Goal: Communication & Community: Participate in discussion

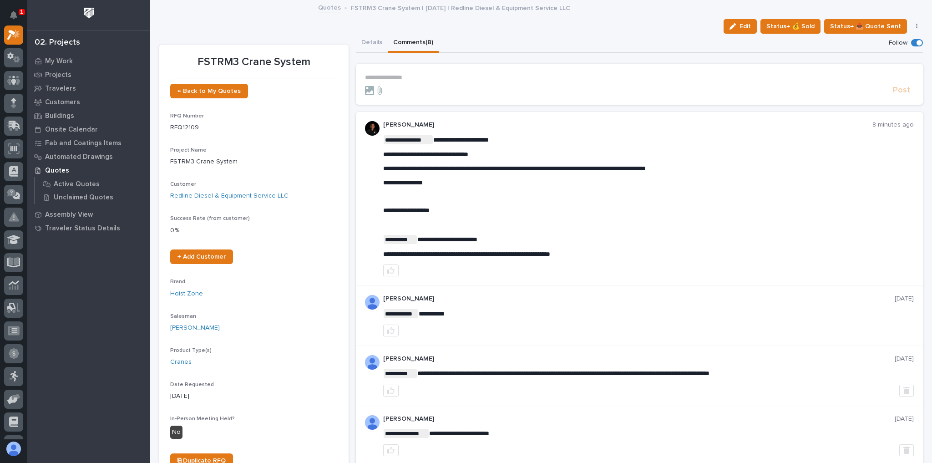
click at [449, 209] on p "**********" at bounding box center [648, 211] width 531 height 8
drag, startPoint x: 365, startPoint y: 43, endPoint x: 370, endPoint y: 51, distance: 9.6
click at [365, 43] on button "Details" at bounding box center [372, 43] width 32 height 19
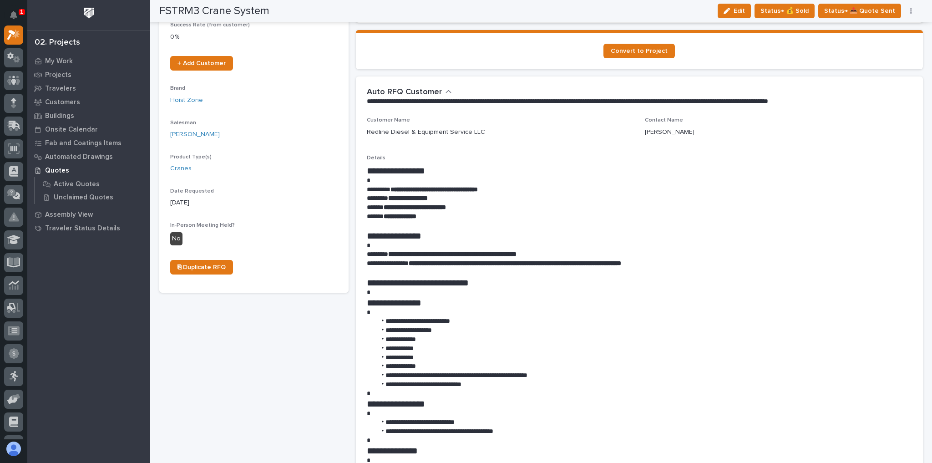
scroll to position [218, 0]
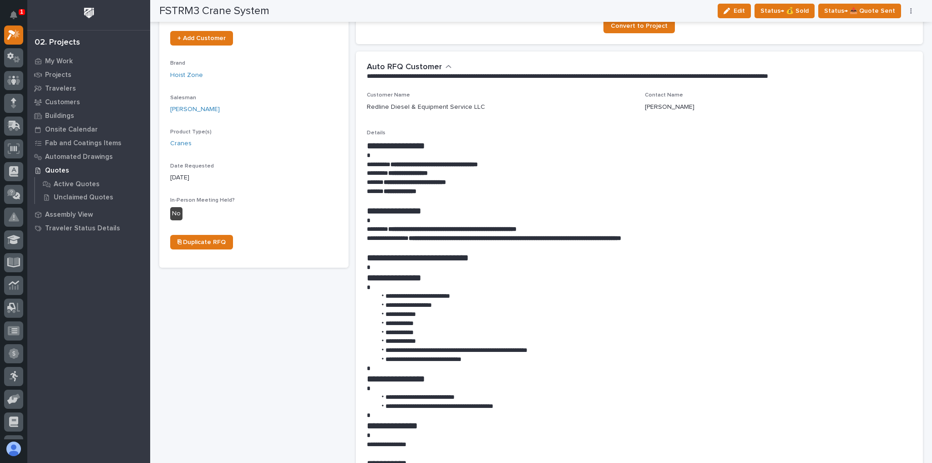
click at [834, 116] on div "Contact Name Richard Jeanblanc" at bounding box center [778, 105] width 267 height 27
click at [392, 229] on strong "**********" at bounding box center [452, 229] width 128 height 6
drag, startPoint x: 392, startPoint y: 229, endPoint x: 544, endPoint y: 229, distance: 152.0
click at [517, 229] on strong "**********" at bounding box center [452, 229] width 128 height 6
copy strong "**********"
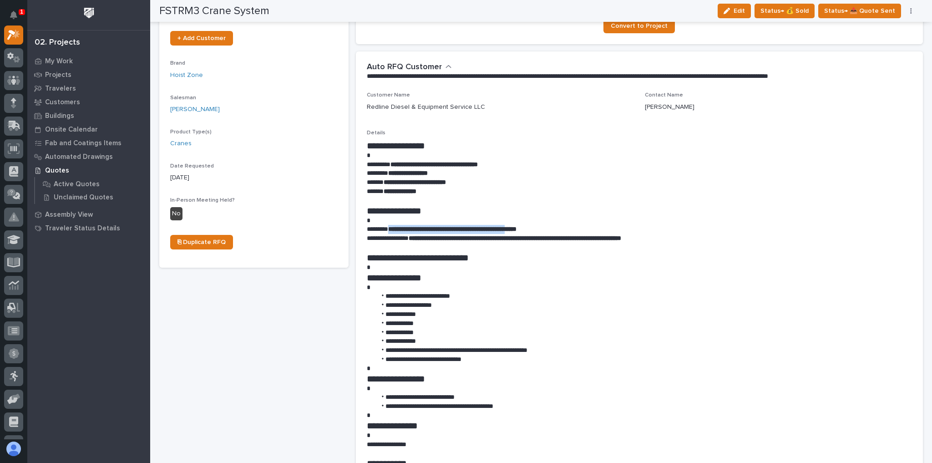
click at [567, 187] on p "**********" at bounding box center [637, 191] width 541 height 9
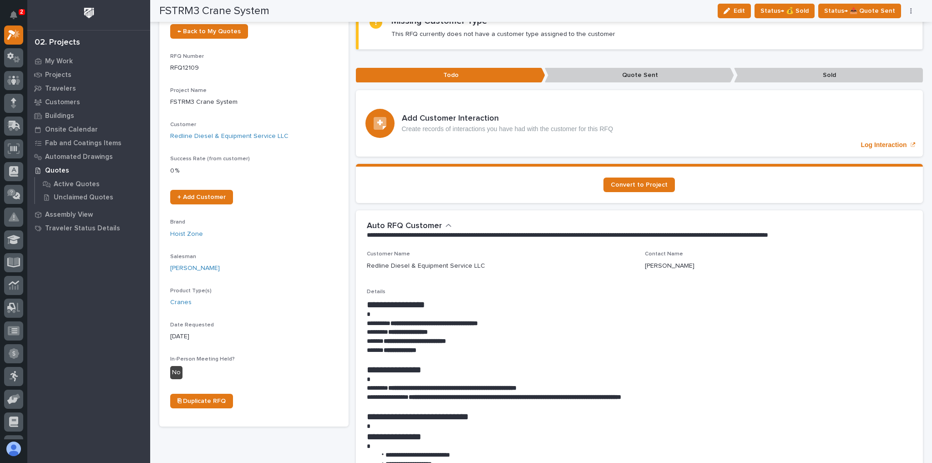
scroll to position [0, 0]
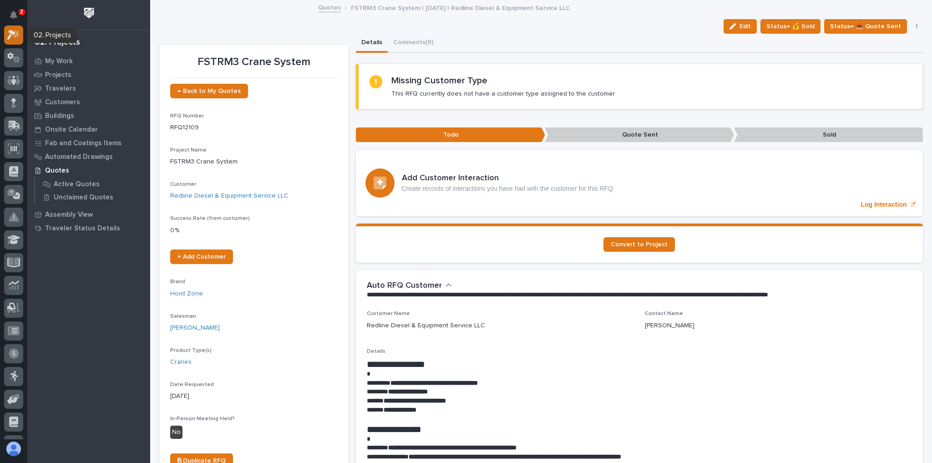
click at [18, 34] on icon at bounding box center [16, 33] width 8 height 9
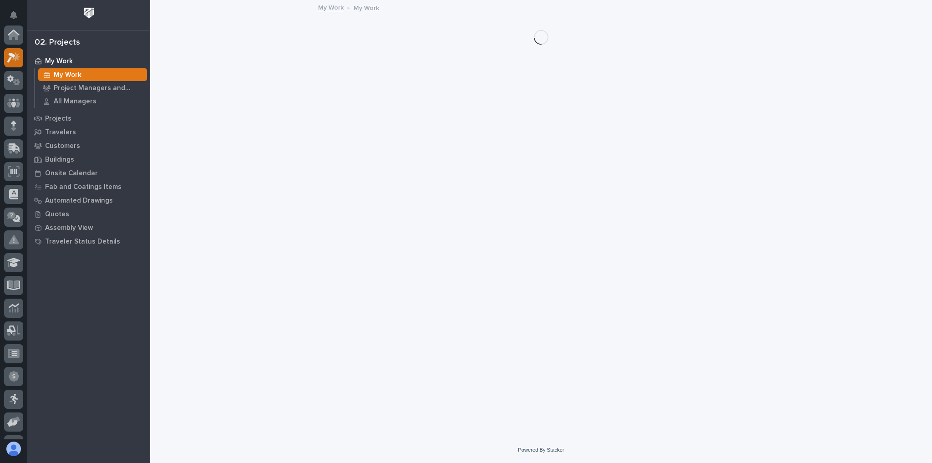
scroll to position [23, 0]
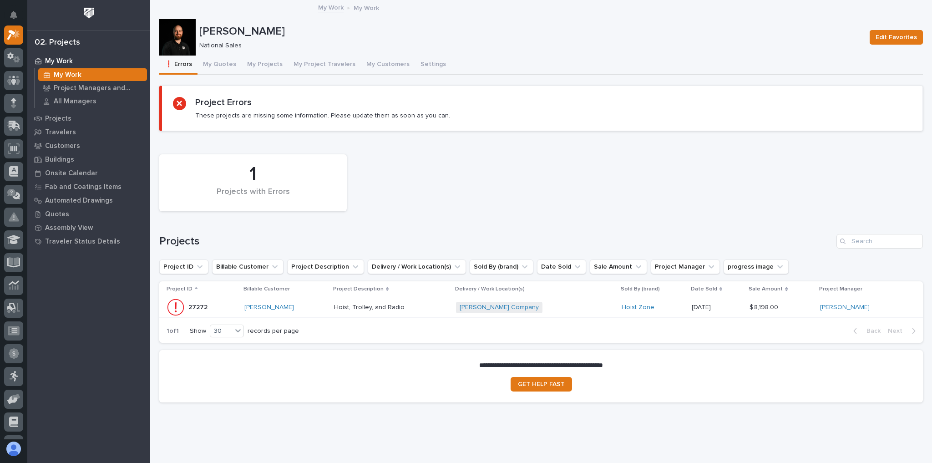
click at [289, 34] on p "[PERSON_NAME]" at bounding box center [530, 31] width 663 height 13
click at [386, 31] on p "[PERSON_NAME]" at bounding box center [530, 31] width 663 height 13
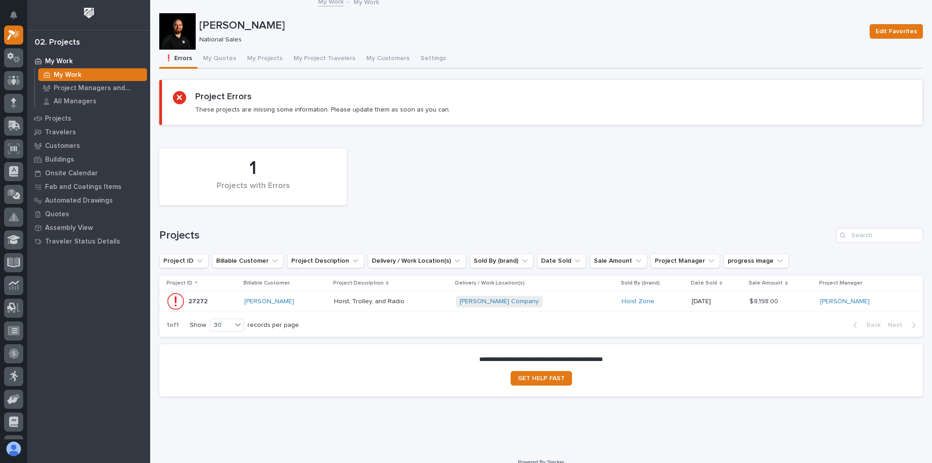
scroll to position [0, 0]
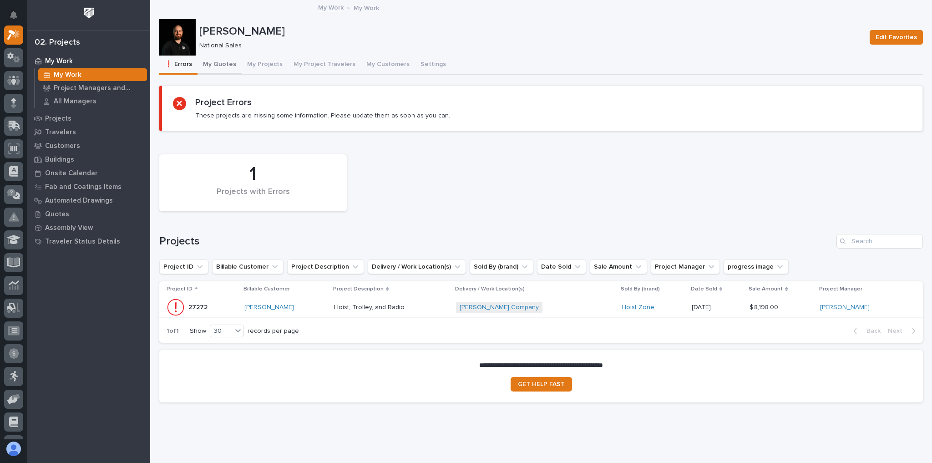
drag, startPoint x: 244, startPoint y: 69, endPoint x: 236, endPoint y: 66, distance: 8.9
click at [244, 68] on button "My Projects" at bounding box center [265, 65] width 46 height 19
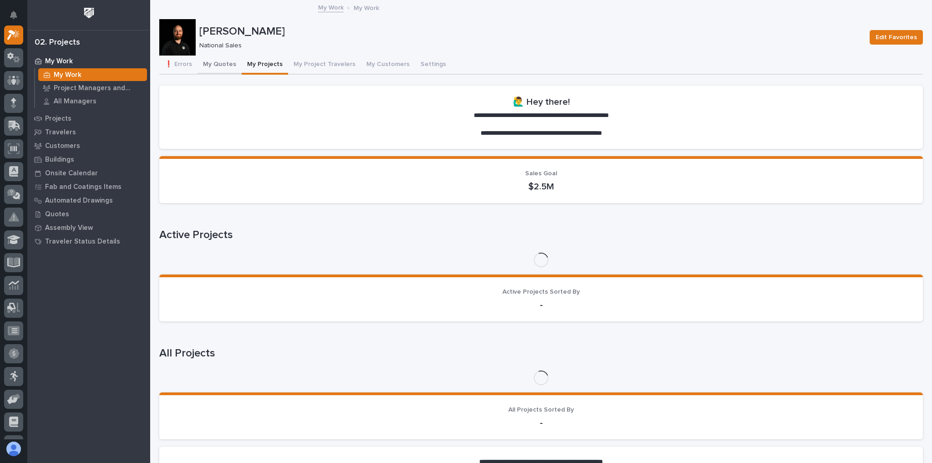
click at [235, 66] on button "My Quotes" at bounding box center [220, 65] width 44 height 19
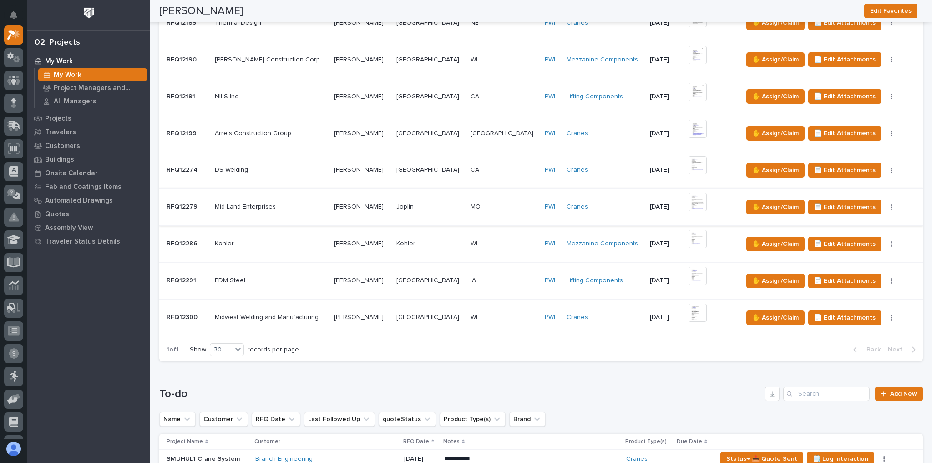
scroll to position [692, 0]
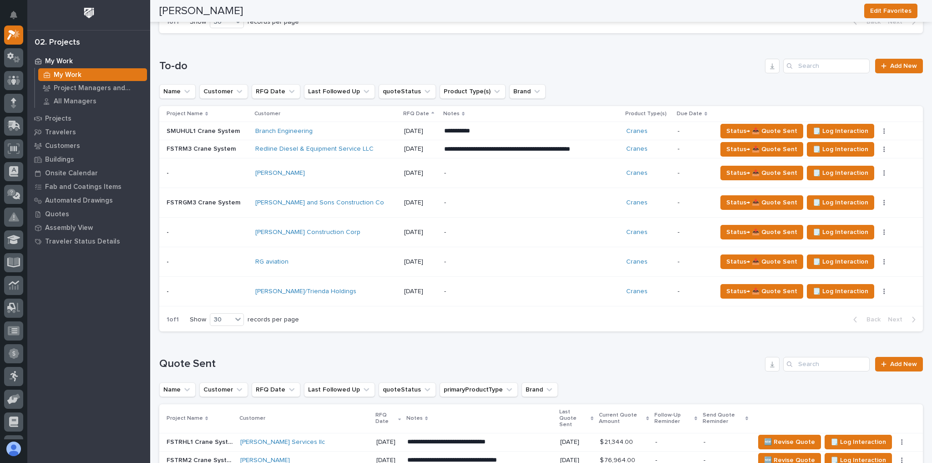
click at [370, 284] on div "[PERSON_NAME]/Trienda Holdings" at bounding box center [326, 291] width 142 height 15
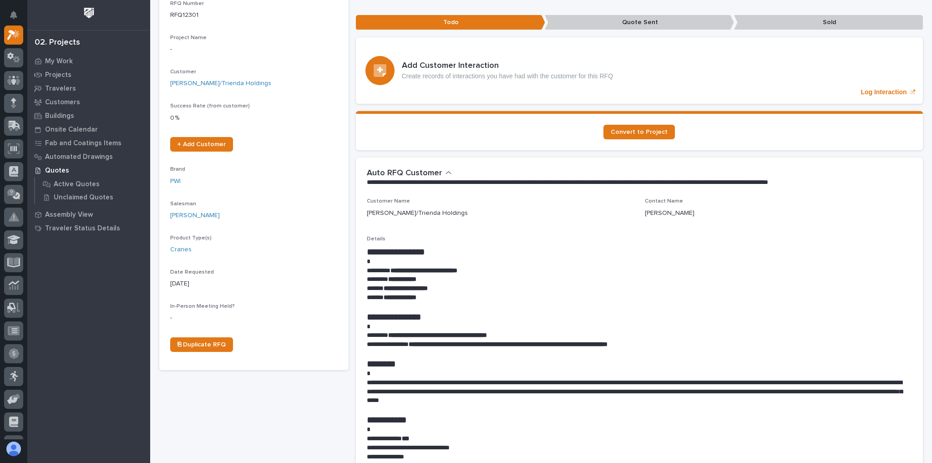
scroll to position [146, 0]
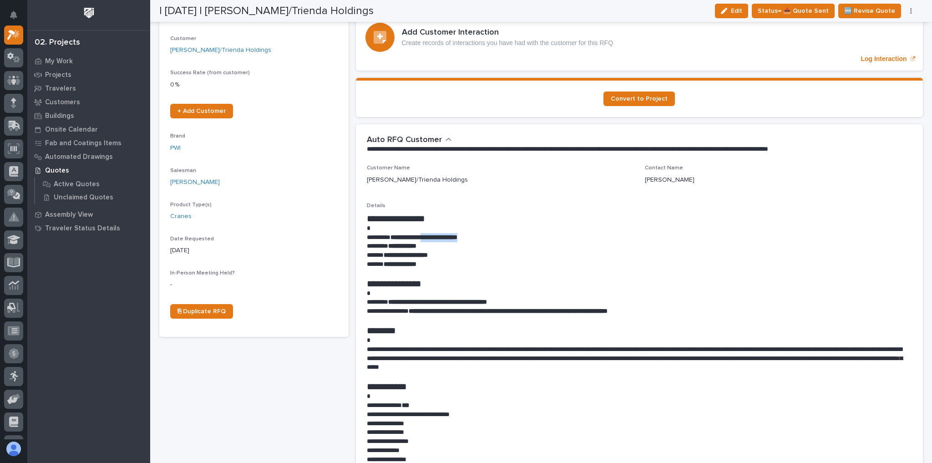
drag, startPoint x: 493, startPoint y: 238, endPoint x: 437, endPoint y: 240, distance: 56.5
click at [437, 240] on p "**********" at bounding box center [637, 237] width 541 height 9
copy strong "**********"
click at [518, 165] on p "Customer Name" at bounding box center [500, 168] width 267 height 6
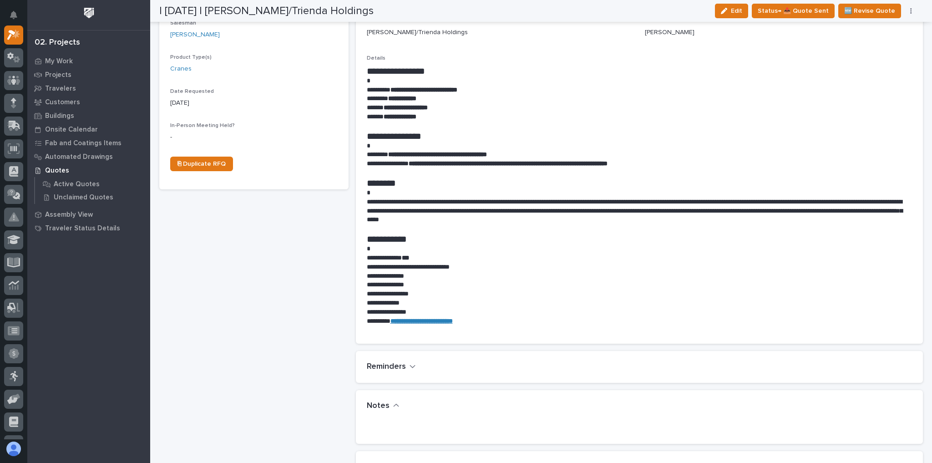
scroll to position [437, 0]
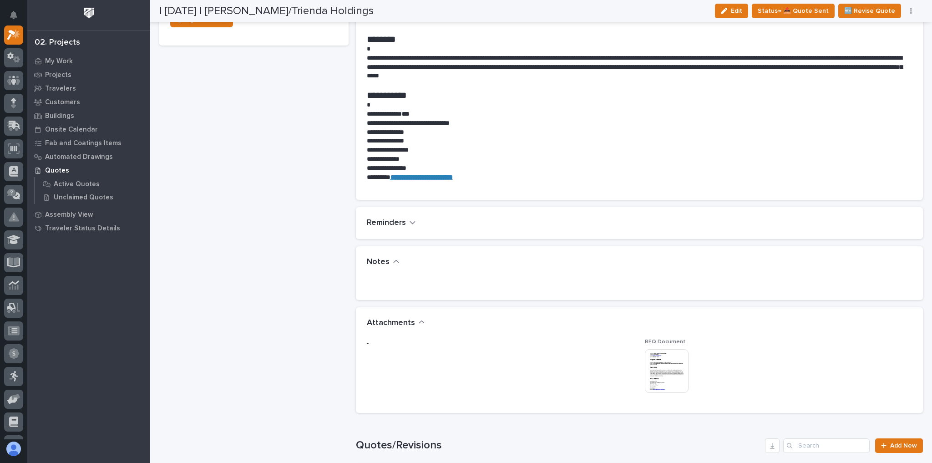
click at [635, 276] on div "Notes" at bounding box center [640, 262] width 568 height 32
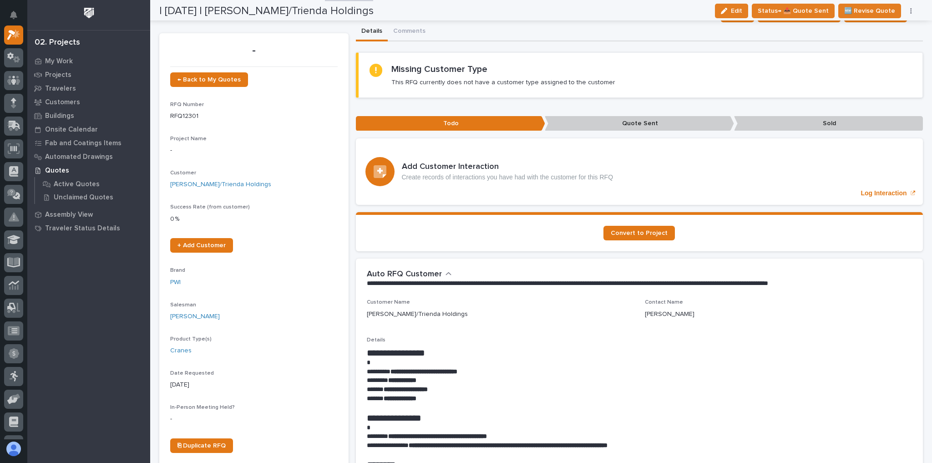
scroll to position [0, 0]
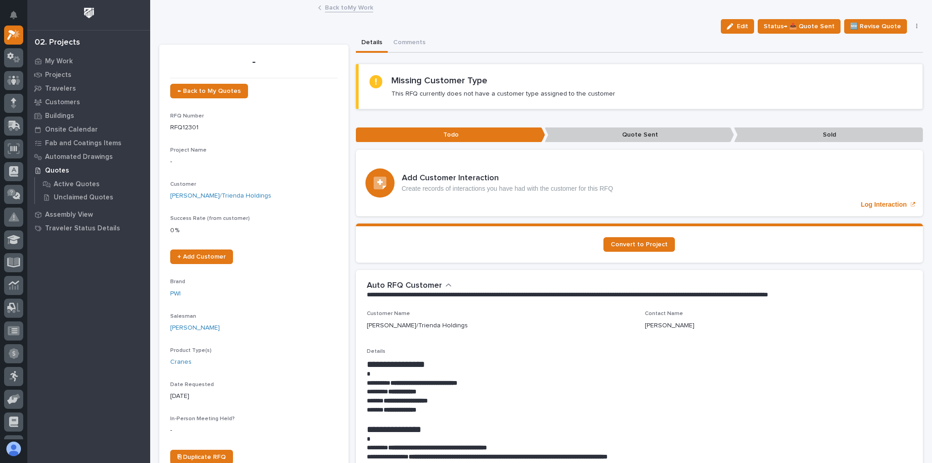
click at [339, 7] on link "Back to My Work" at bounding box center [349, 7] width 48 height 10
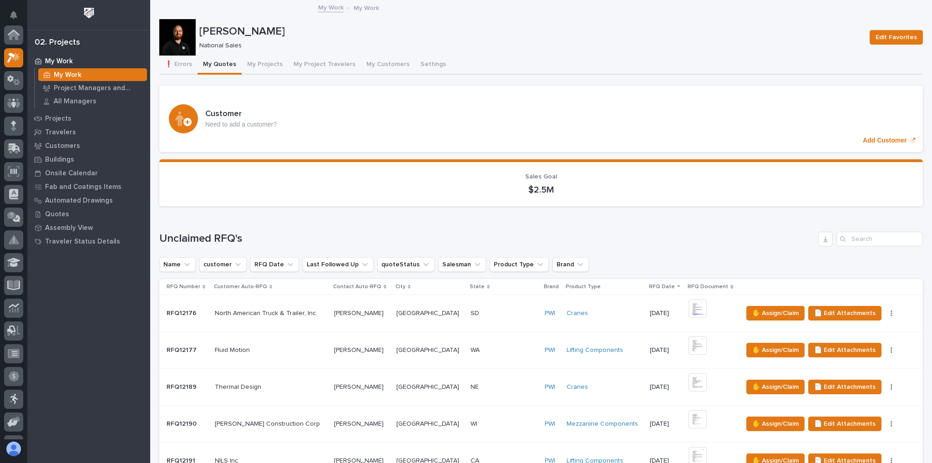
scroll to position [25, 0]
click at [262, 64] on button "My Projects" at bounding box center [265, 65] width 46 height 19
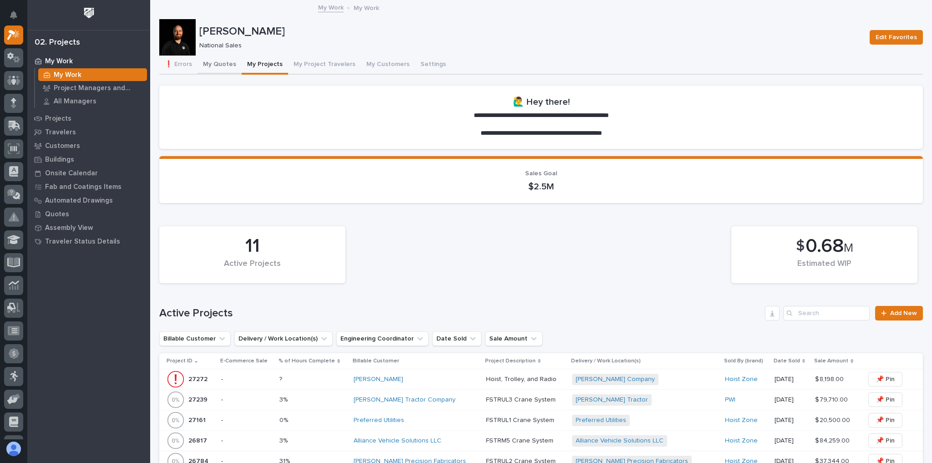
click at [219, 66] on button "My Quotes" at bounding box center [220, 65] width 44 height 19
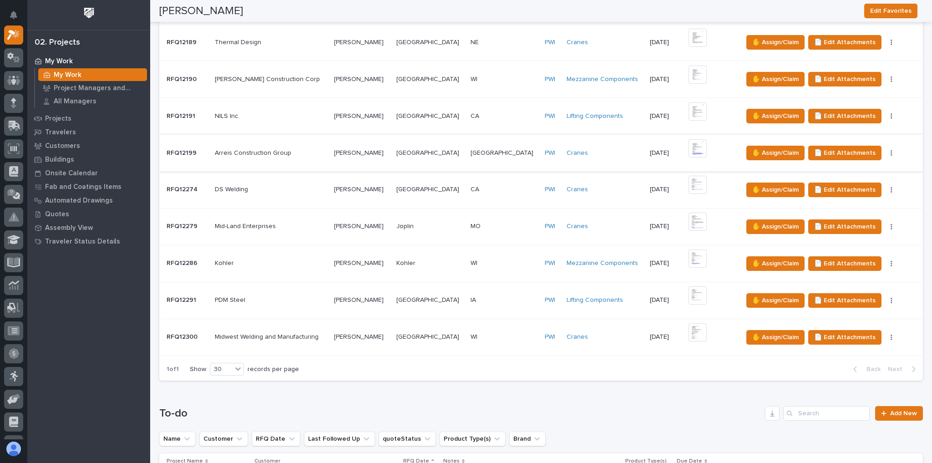
scroll to position [255, 0]
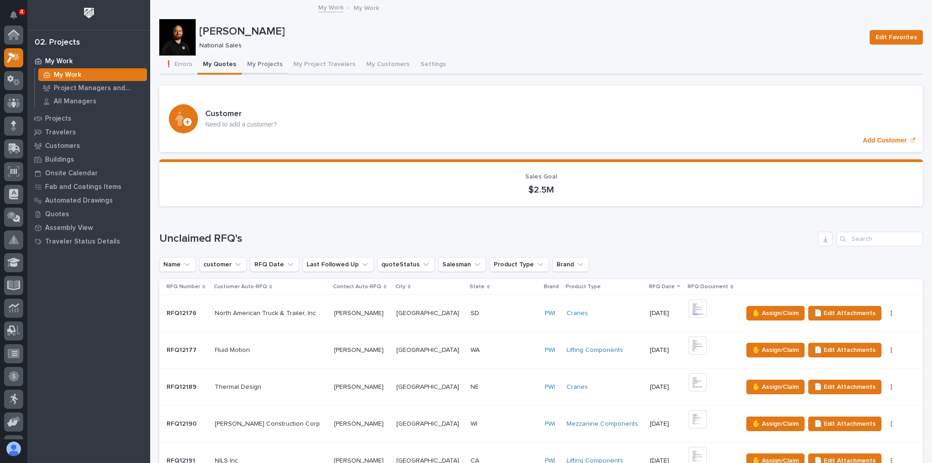
click at [270, 65] on button "My Projects" at bounding box center [265, 65] width 46 height 19
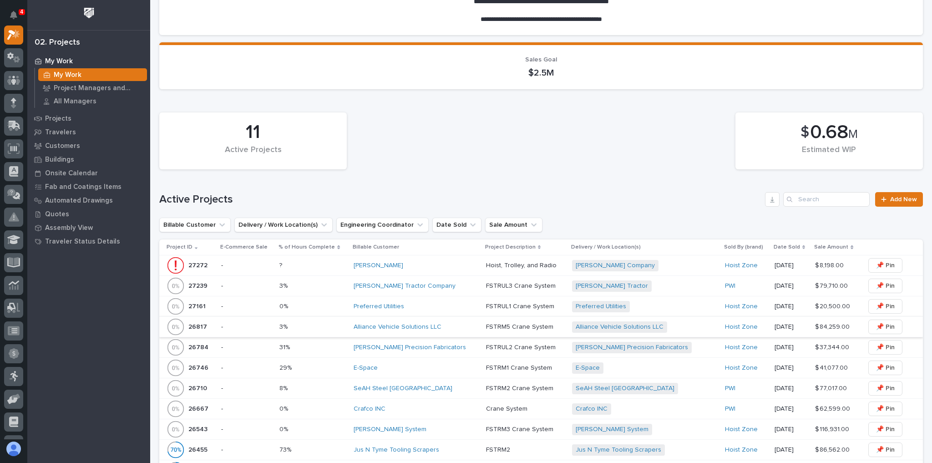
scroll to position [255, 0]
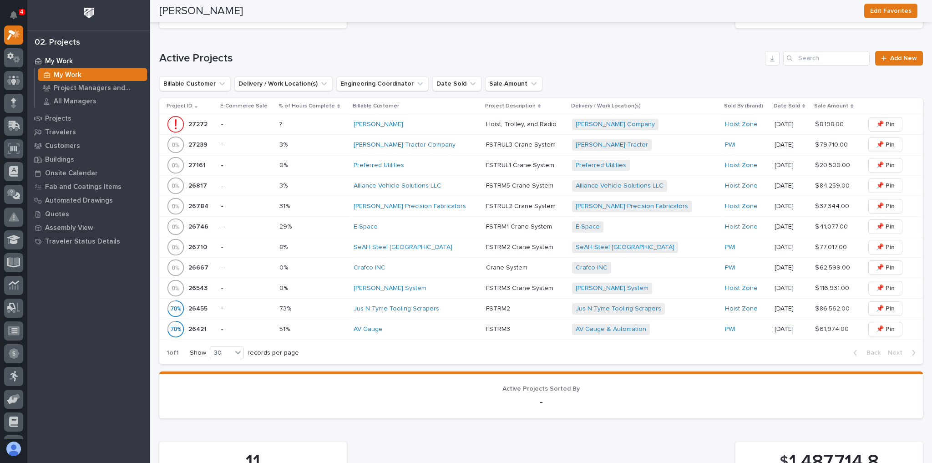
click at [452, 204] on div "[PERSON_NAME] Precision Fabricators" at bounding box center [416, 207] width 125 height 8
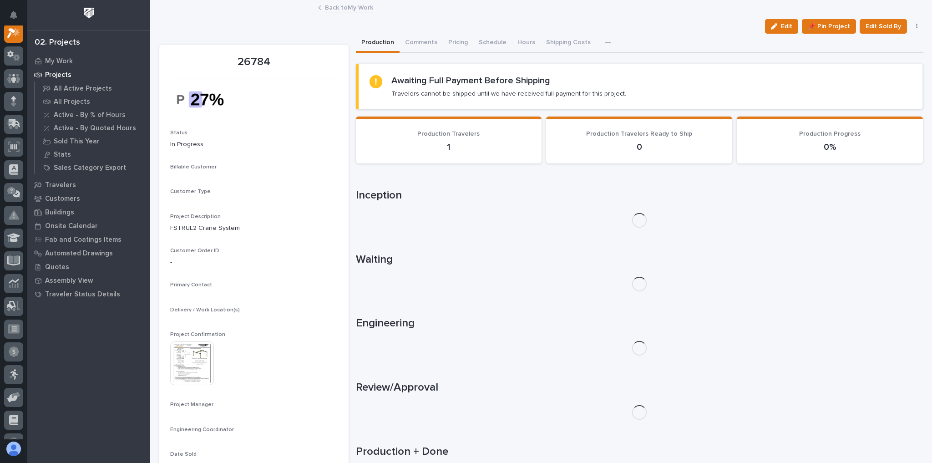
scroll to position [23, 0]
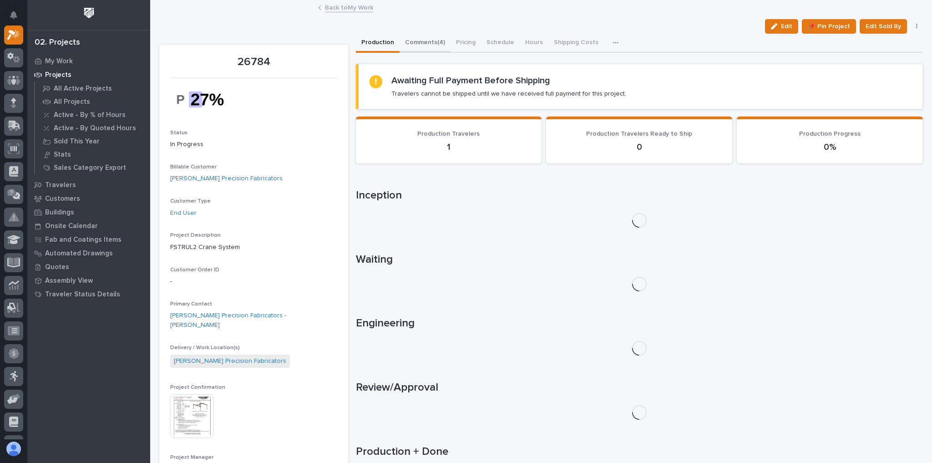
click at [421, 44] on button "Comments (4)" at bounding box center [425, 43] width 51 height 19
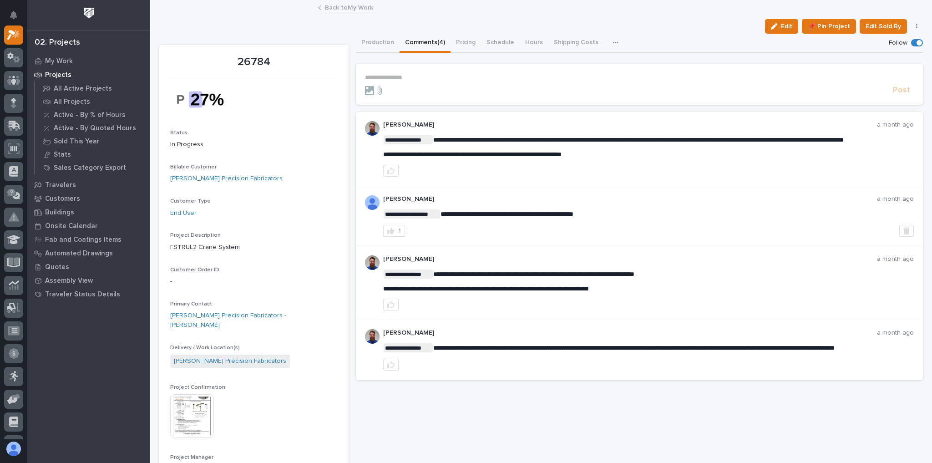
click at [423, 76] on p "**********" at bounding box center [639, 78] width 549 height 8
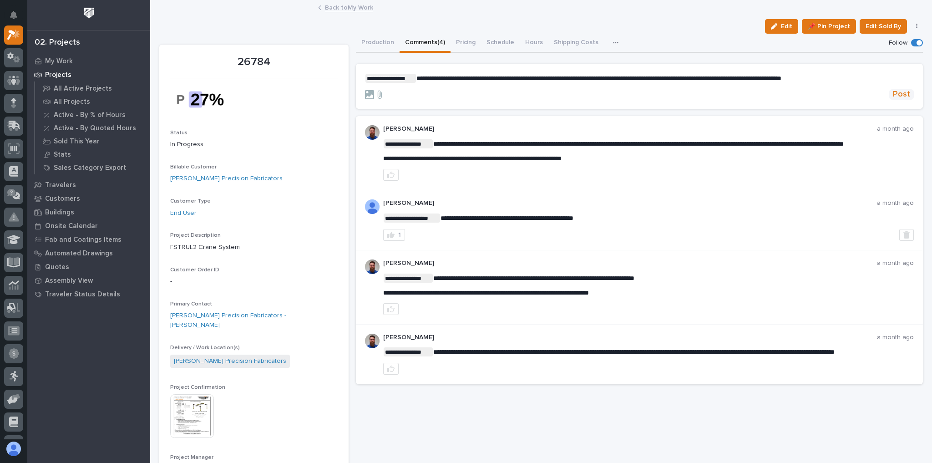
click at [893, 98] on span "Post" at bounding box center [901, 94] width 17 height 10
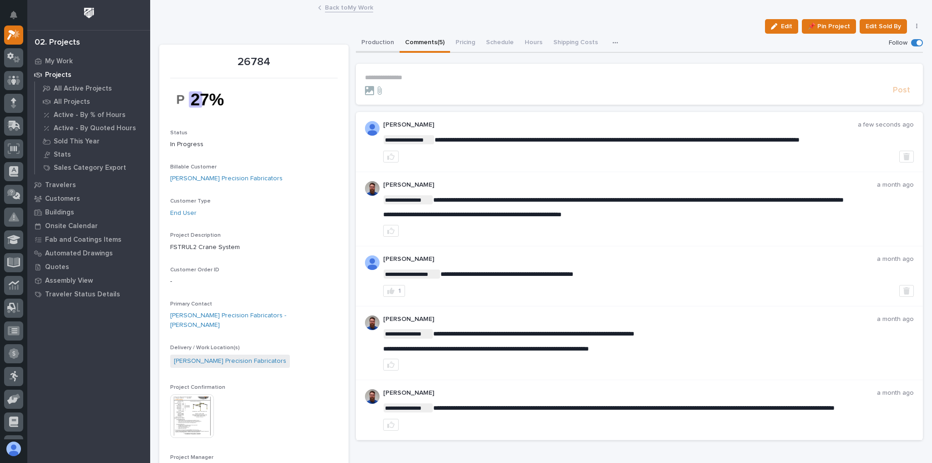
click at [356, 43] on button "Production" at bounding box center [378, 43] width 44 height 19
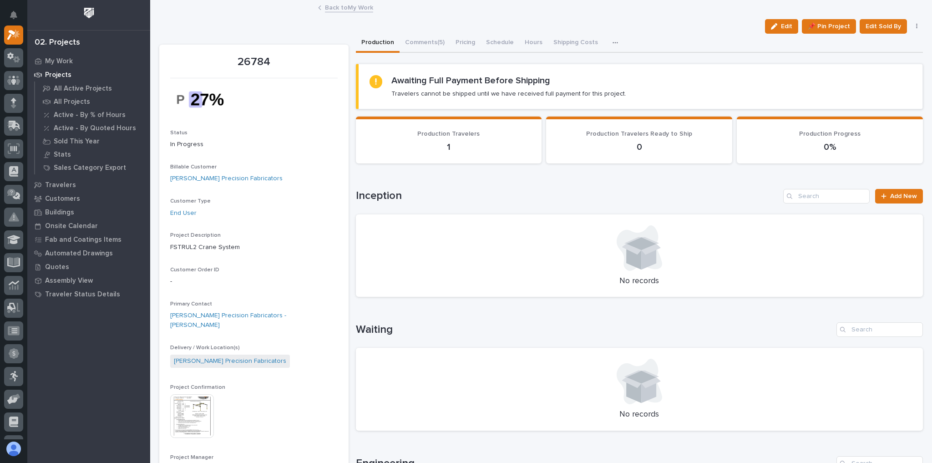
click at [359, 8] on link "Back to My Work" at bounding box center [349, 7] width 48 height 10
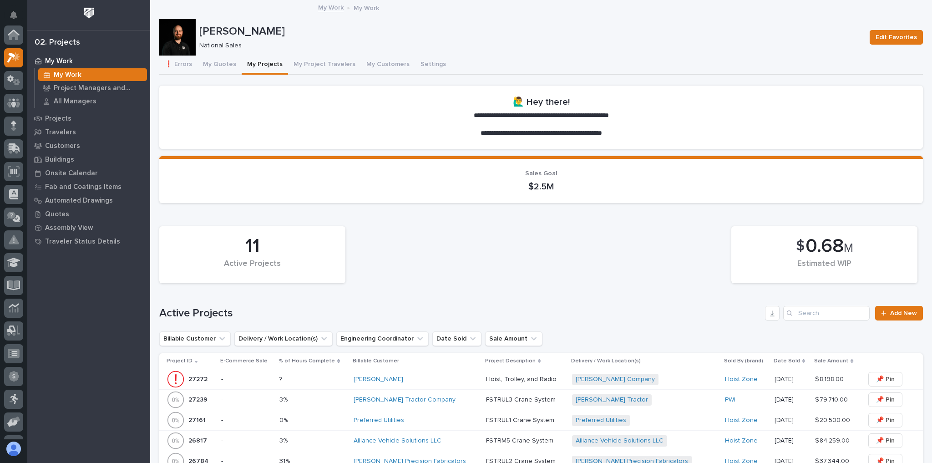
scroll to position [25, 0]
